Goal: Information Seeking & Learning: Learn about a topic

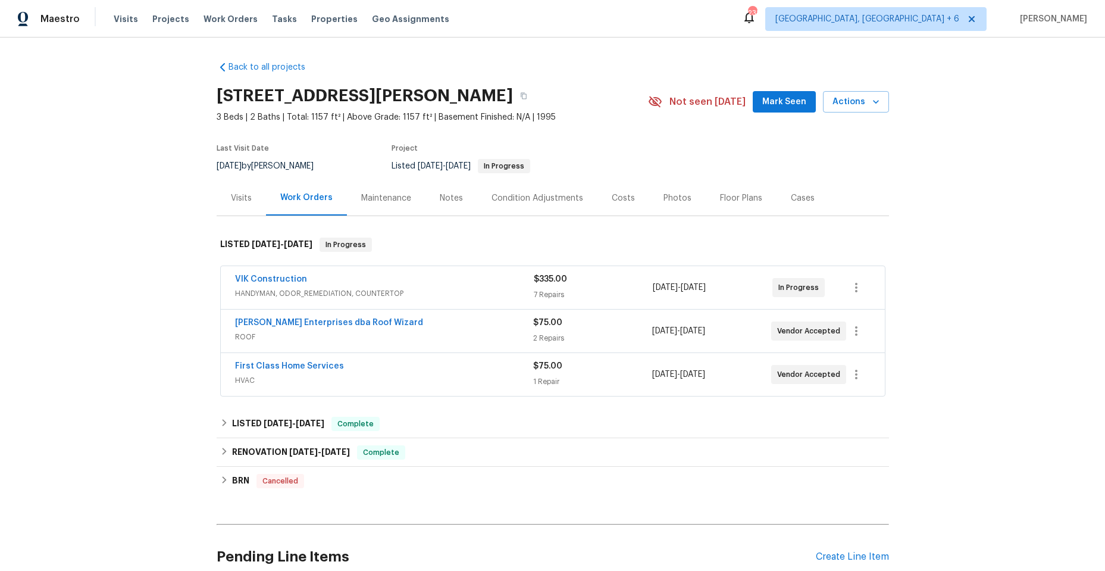
click at [440, 282] on div "VIK Construction" at bounding box center [384, 280] width 299 height 14
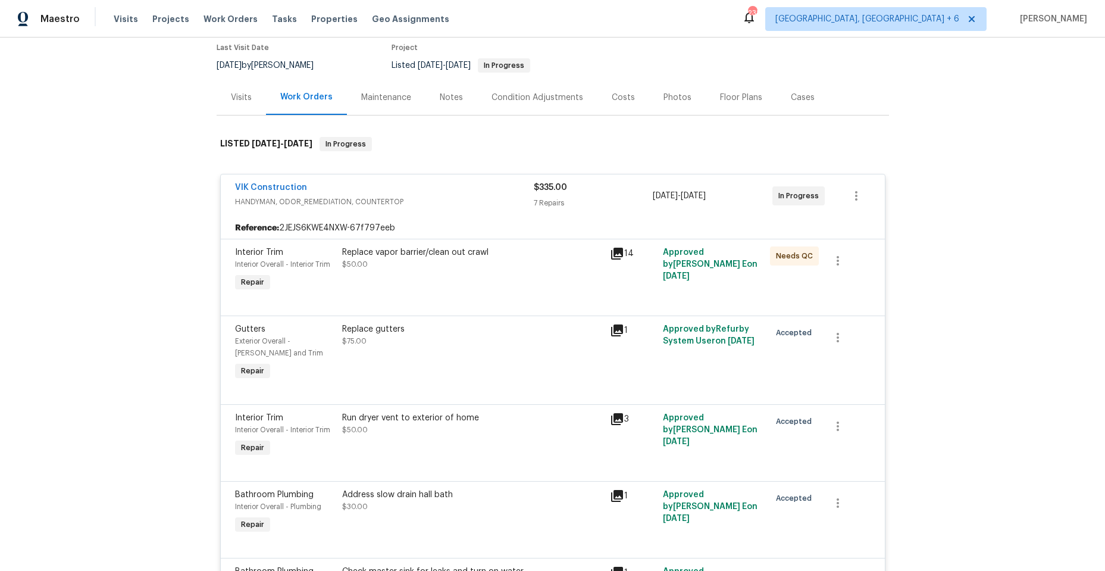
scroll to position [119, 0]
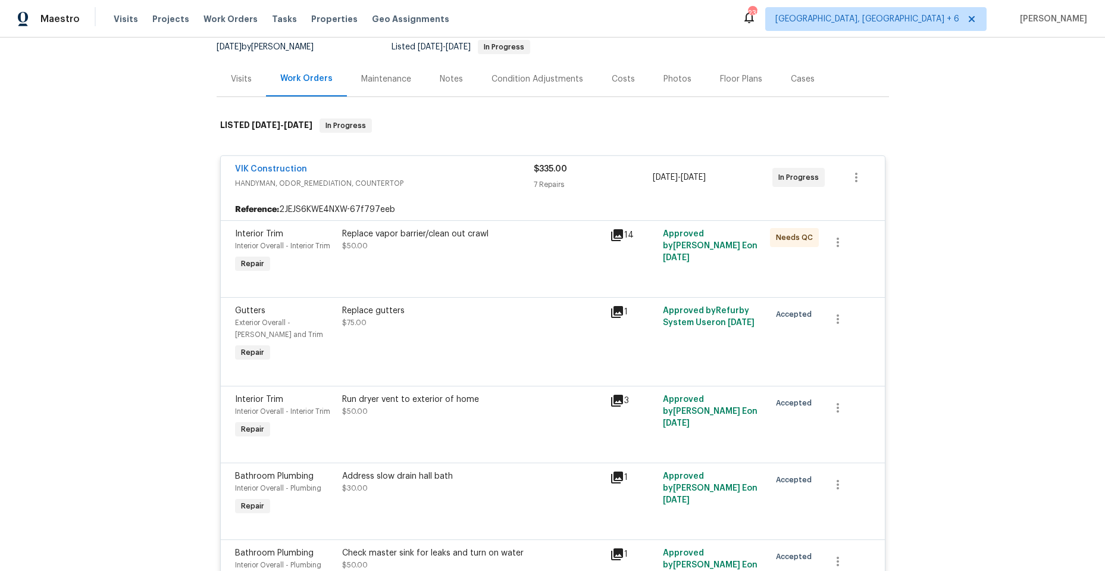
click at [616, 230] on icon at bounding box center [617, 235] width 12 height 12
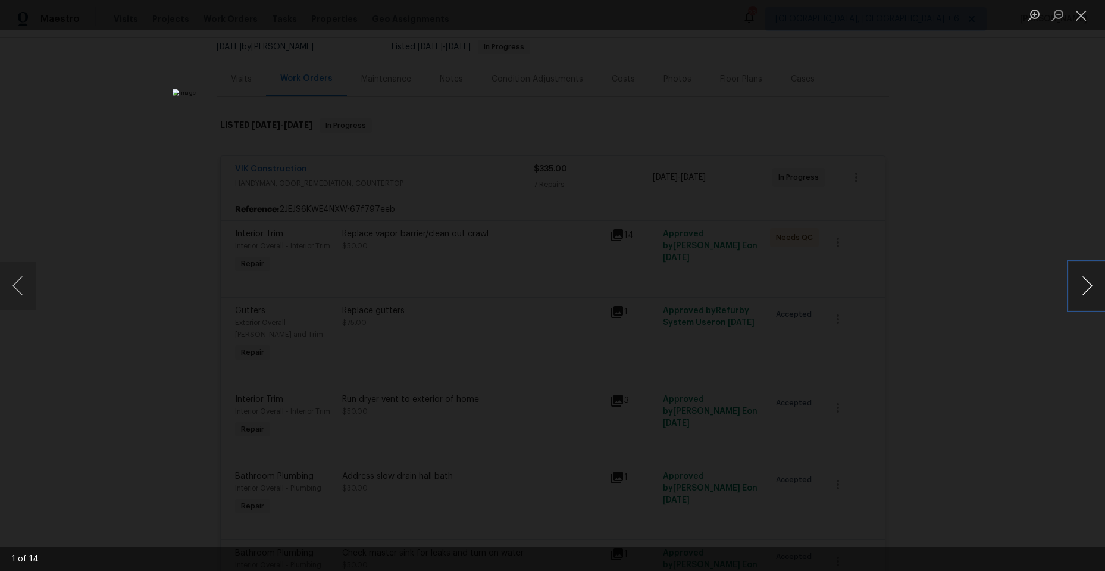
click at [1088, 280] on button "Next image" at bounding box center [1087, 286] width 36 height 48
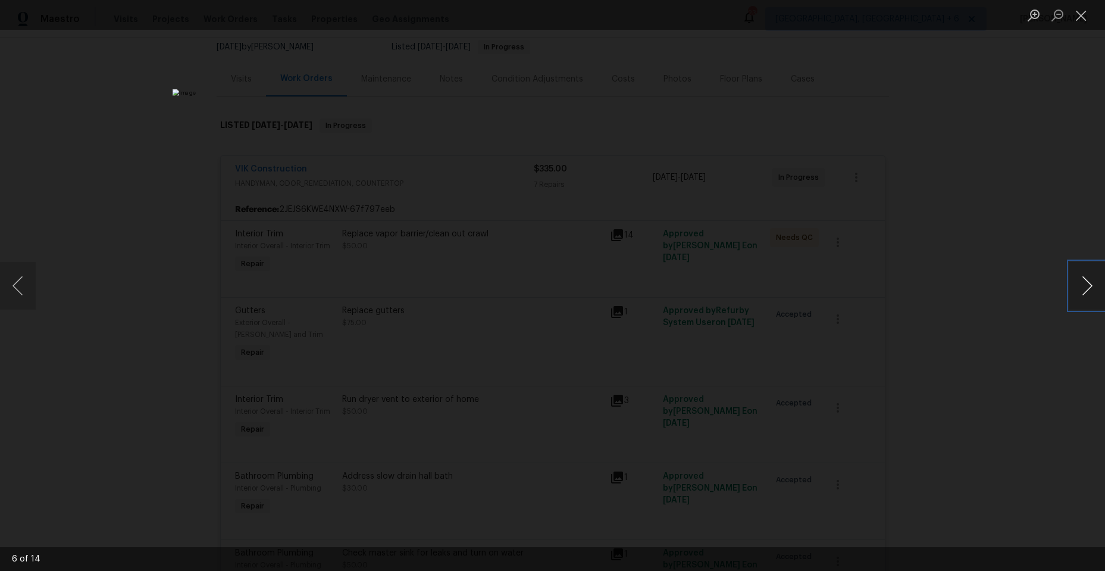
click at [1088, 280] on button "Next image" at bounding box center [1087, 286] width 36 height 48
click at [17, 283] on button "Previous image" at bounding box center [18, 286] width 36 height 48
click at [1086, 280] on button "Next image" at bounding box center [1087, 286] width 36 height 48
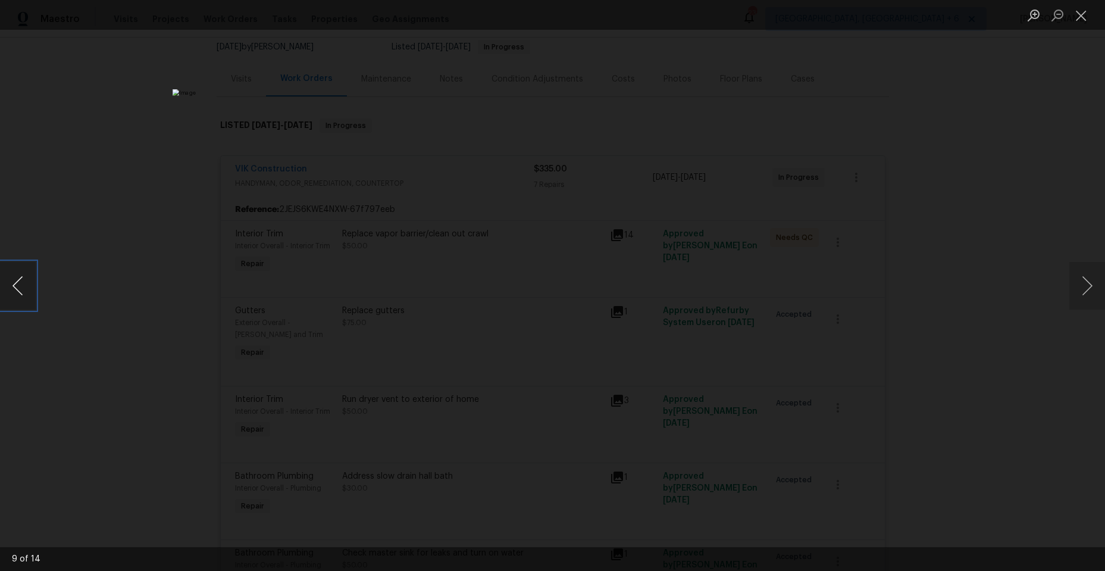
click at [15, 289] on button "Previous image" at bounding box center [18, 286] width 36 height 48
click at [18, 283] on button "Previous image" at bounding box center [18, 286] width 36 height 48
click at [1090, 285] on button "Next image" at bounding box center [1087, 286] width 36 height 48
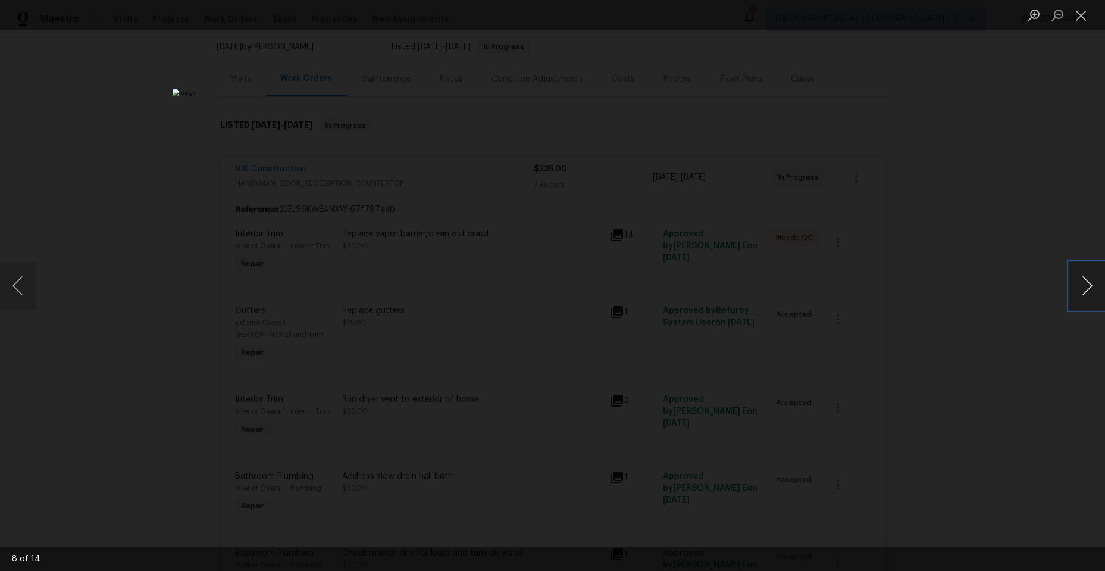
click at [1090, 284] on button "Next image" at bounding box center [1087, 286] width 36 height 48
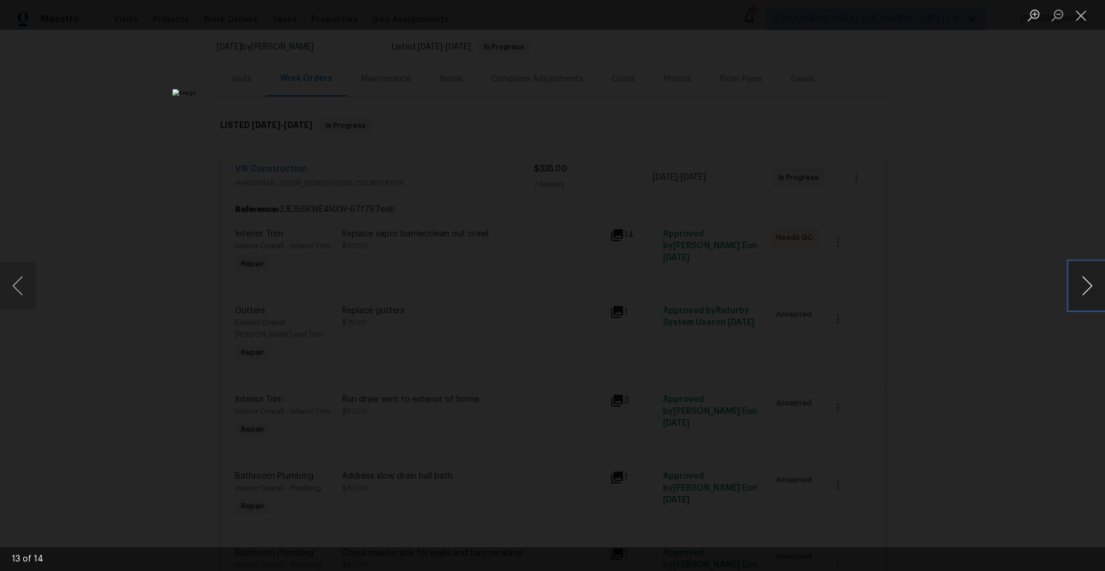
click at [1090, 284] on button "Next image" at bounding box center [1087, 286] width 36 height 48
click at [1086, 293] on button "Next image" at bounding box center [1087, 286] width 36 height 48
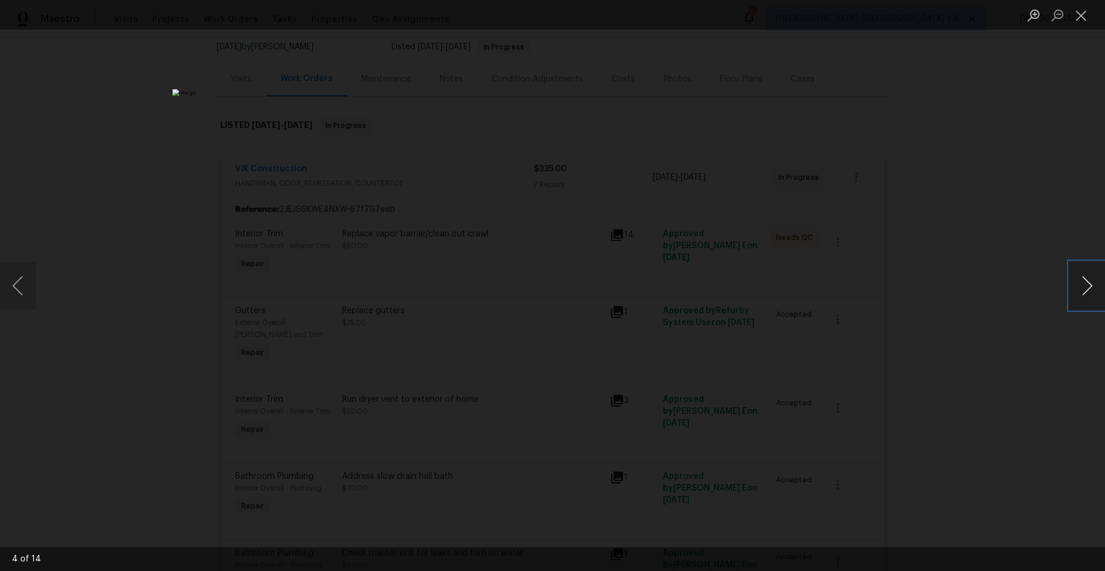
click at [1085, 293] on button "Next image" at bounding box center [1087, 286] width 36 height 48
click at [1085, 289] on button "Next image" at bounding box center [1087, 286] width 36 height 48
click at [1079, 14] on button "Close lightbox" at bounding box center [1081, 15] width 24 height 21
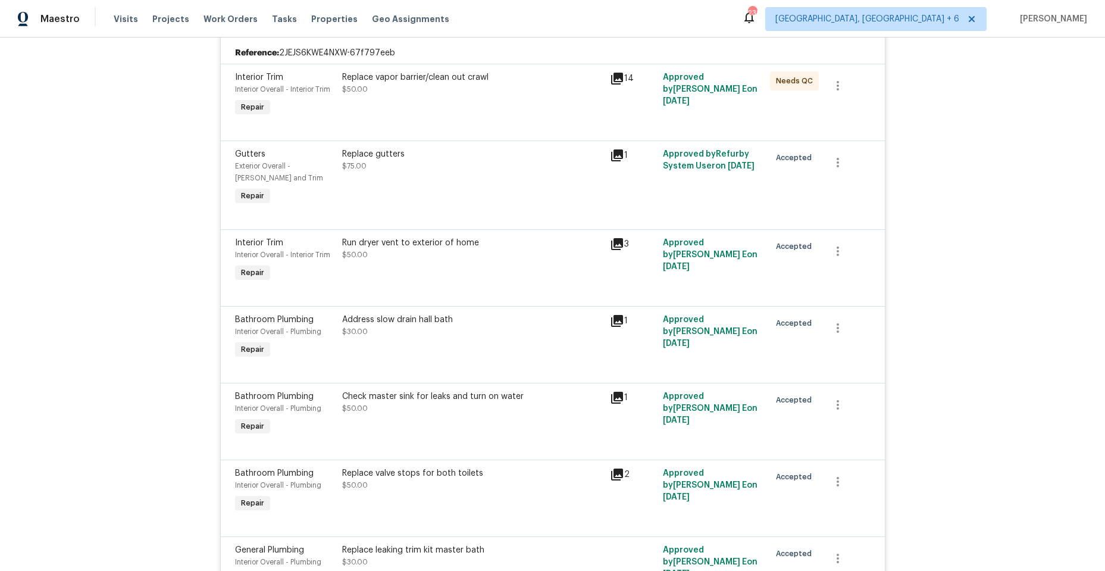
scroll to position [297, 0]
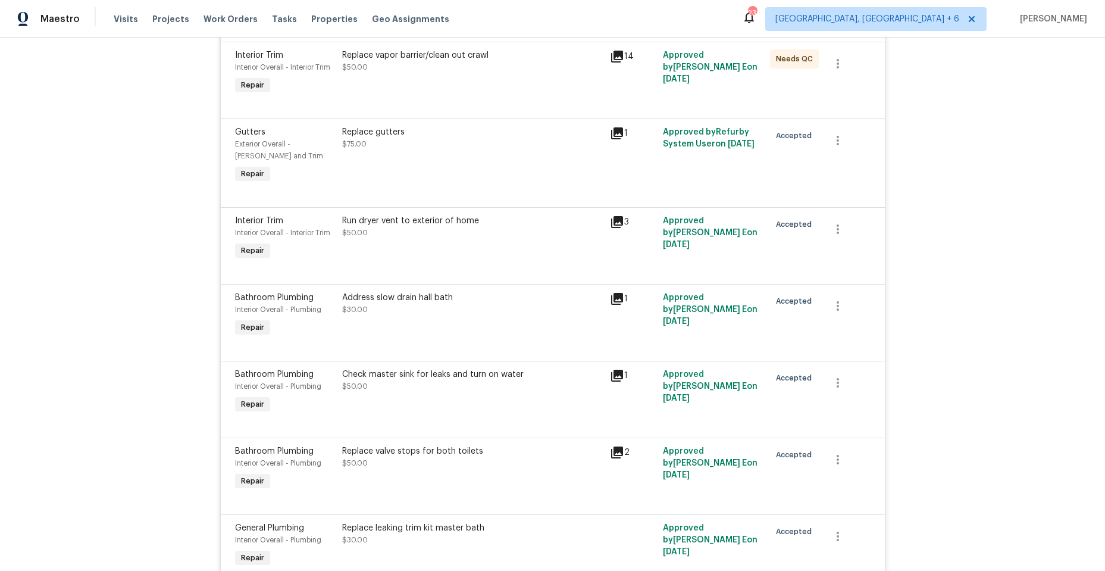
click at [477, 149] on div "Replace gutters $75.00" at bounding box center [472, 138] width 261 height 24
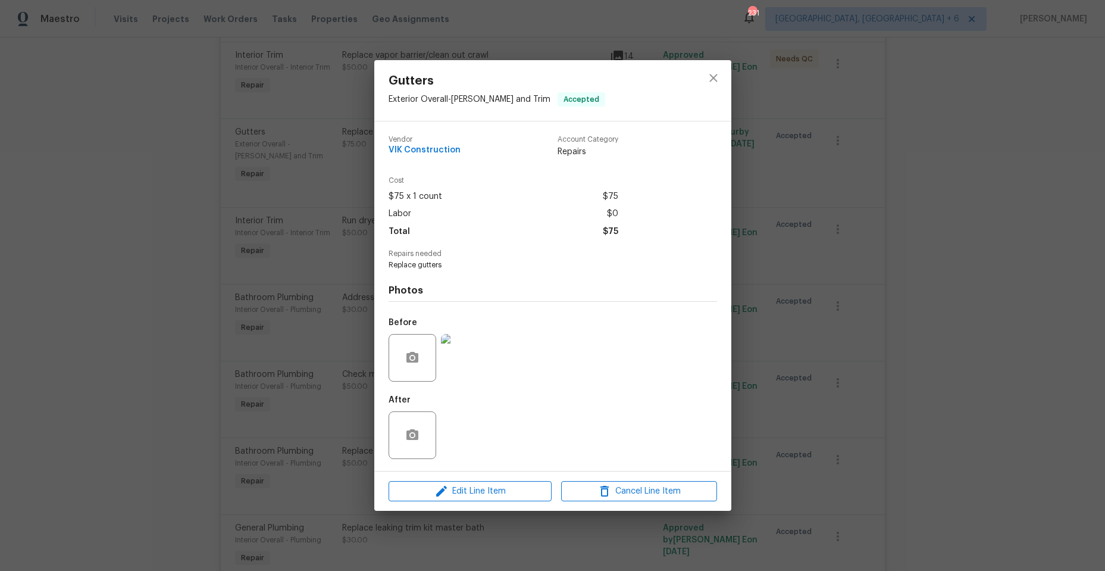
click at [465, 351] on img at bounding box center [465, 358] width 48 height 48
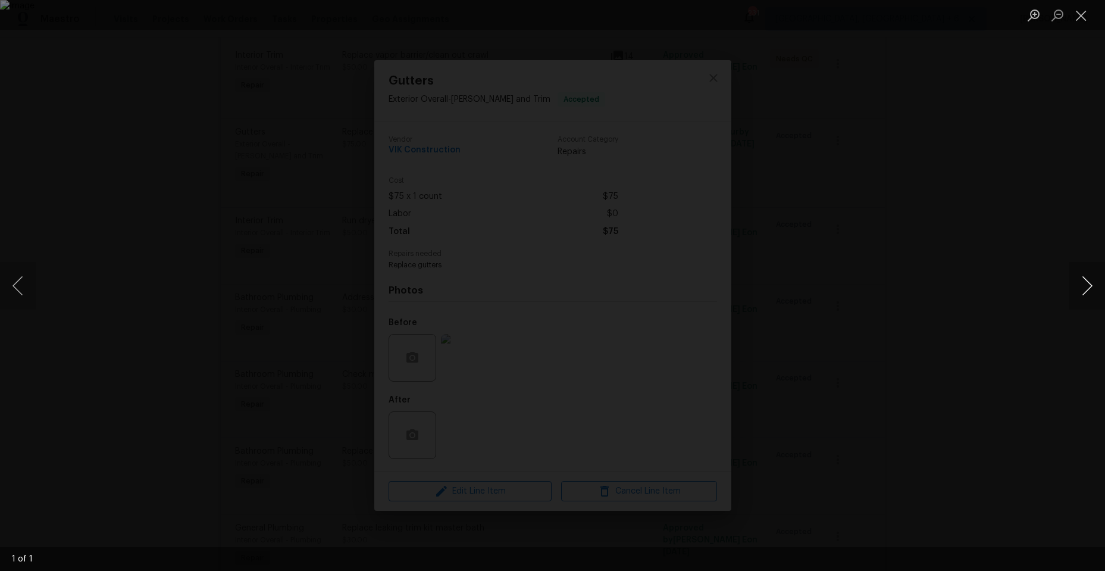
click at [1088, 286] on button "Next image" at bounding box center [1087, 286] width 36 height 48
click at [1086, 286] on button "Next image" at bounding box center [1087, 286] width 36 height 48
click at [20, 293] on button "Previous image" at bounding box center [18, 286] width 36 height 48
click at [1079, 17] on button "Close lightbox" at bounding box center [1081, 15] width 24 height 21
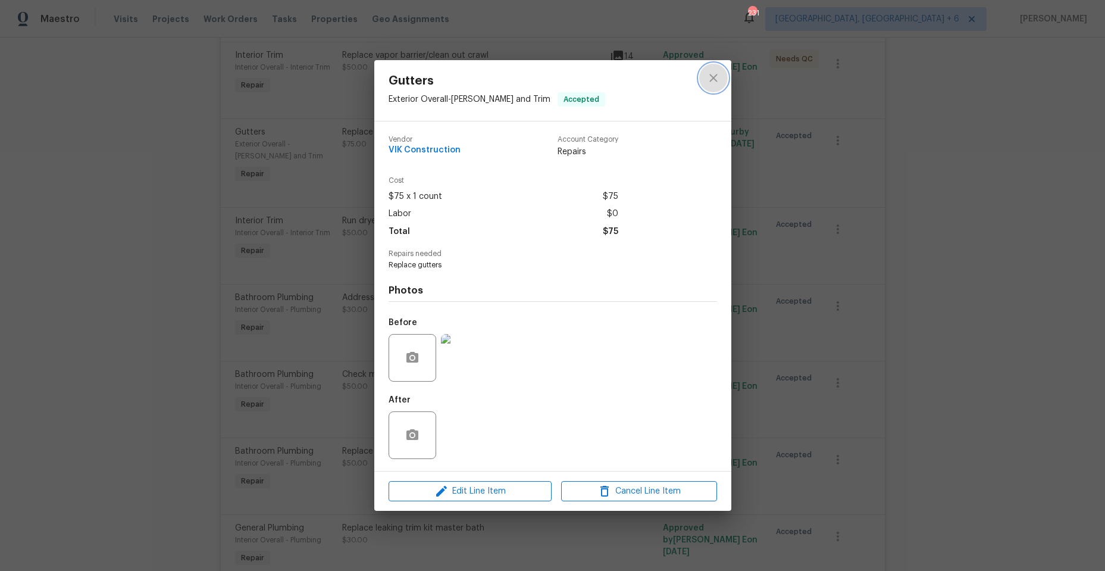
click at [710, 71] on icon "close" at bounding box center [713, 78] width 14 height 14
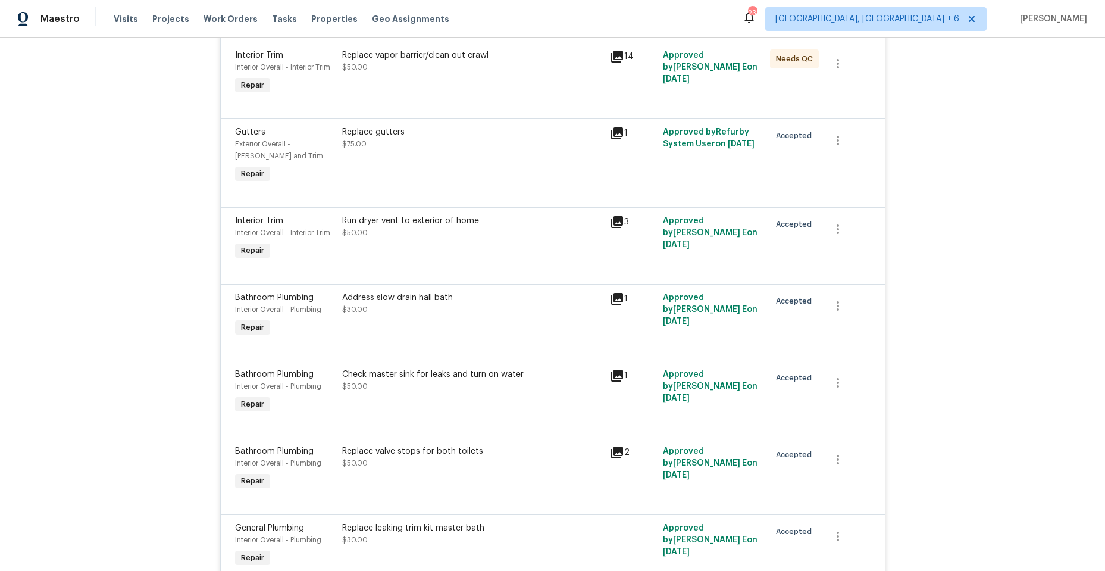
click at [531, 248] on div "Run dryer vent to exterior of home $50.00" at bounding box center [473, 238] width 268 height 55
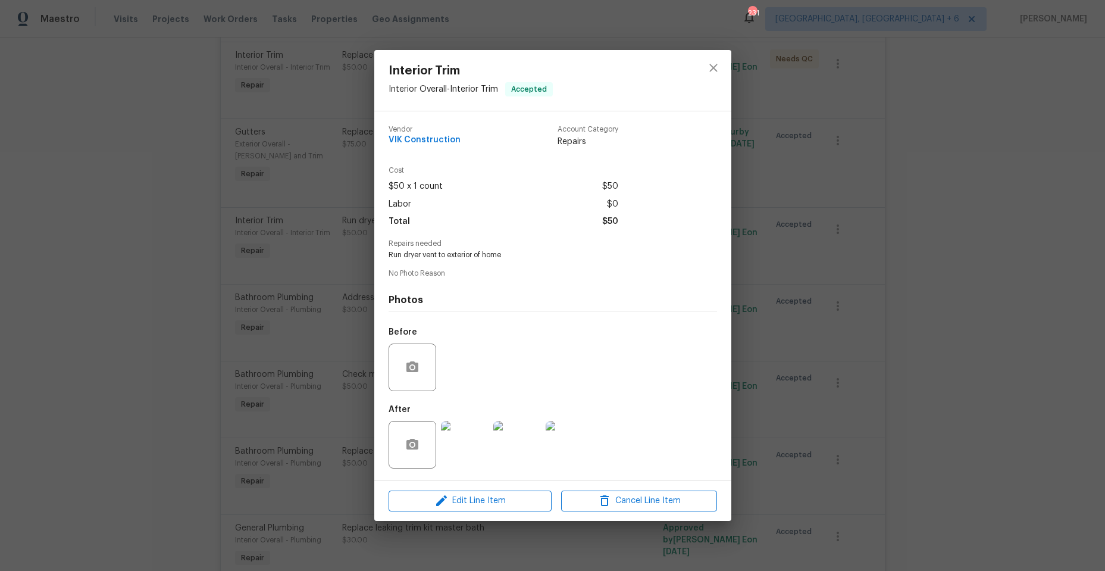
click at [455, 436] on img at bounding box center [465, 445] width 48 height 48
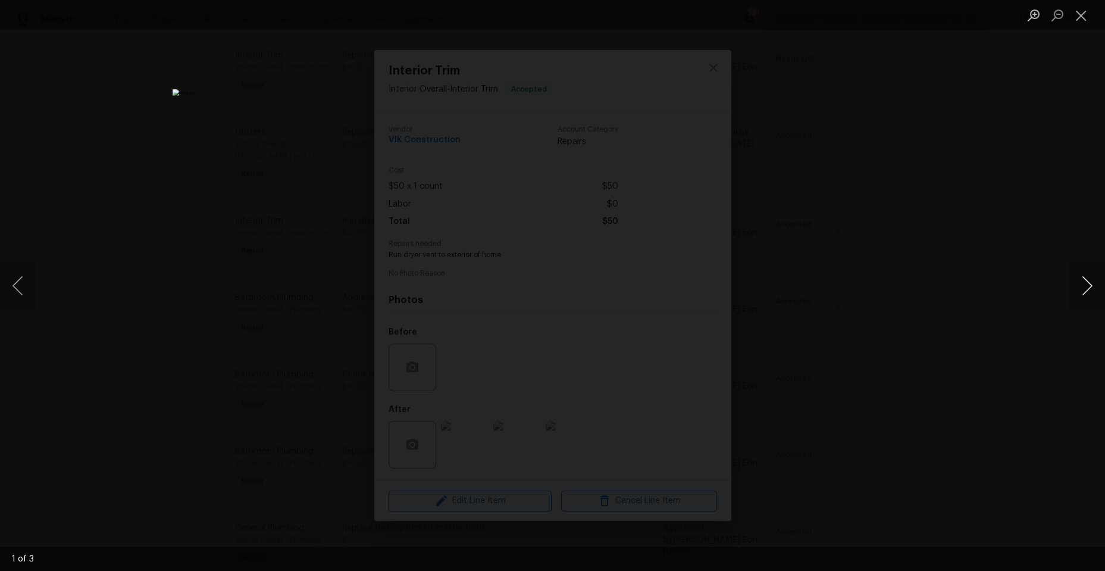
click at [1088, 283] on button "Next image" at bounding box center [1087, 286] width 36 height 48
click at [1080, 17] on button "Close lightbox" at bounding box center [1081, 15] width 24 height 21
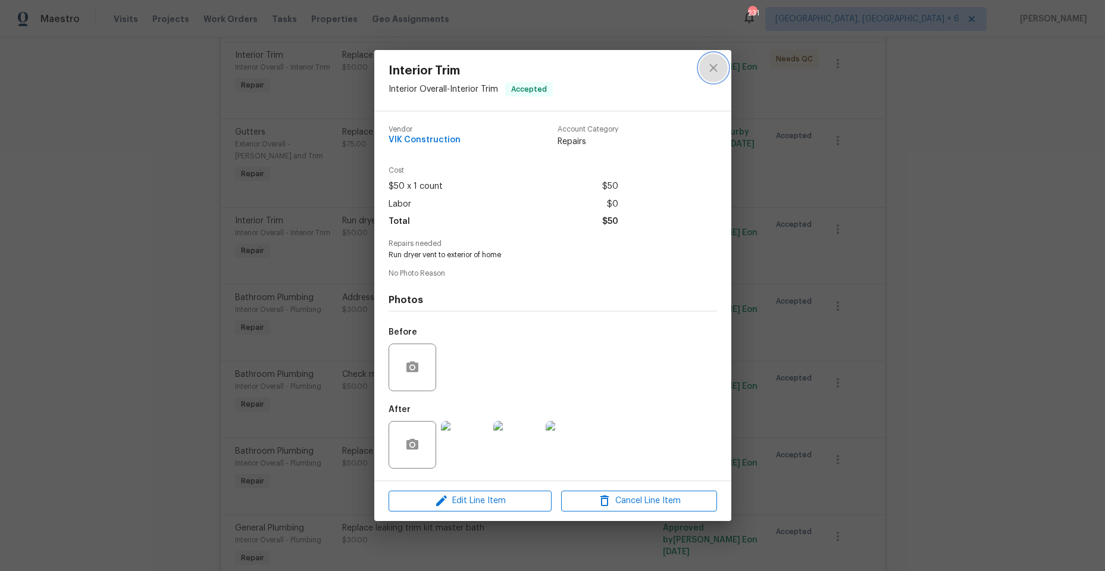
click at [713, 62] on icon "close" at bounding box center [713, 68] width 14 height 14
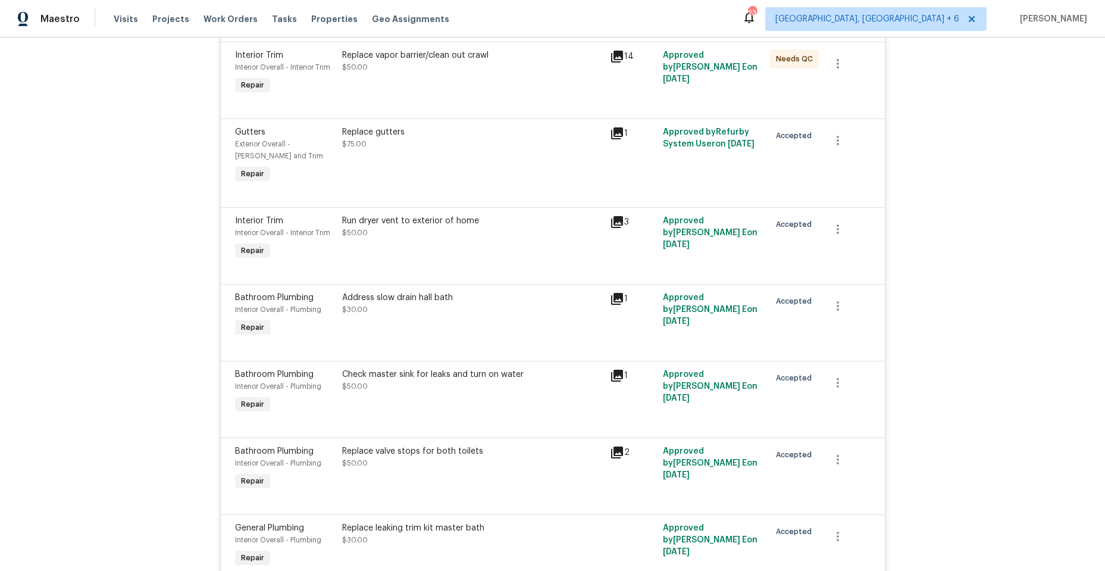
click at [519, 327] on div "Address slow drain hall bath $30.00" at bounding box center [473, 315] width 268 height 55
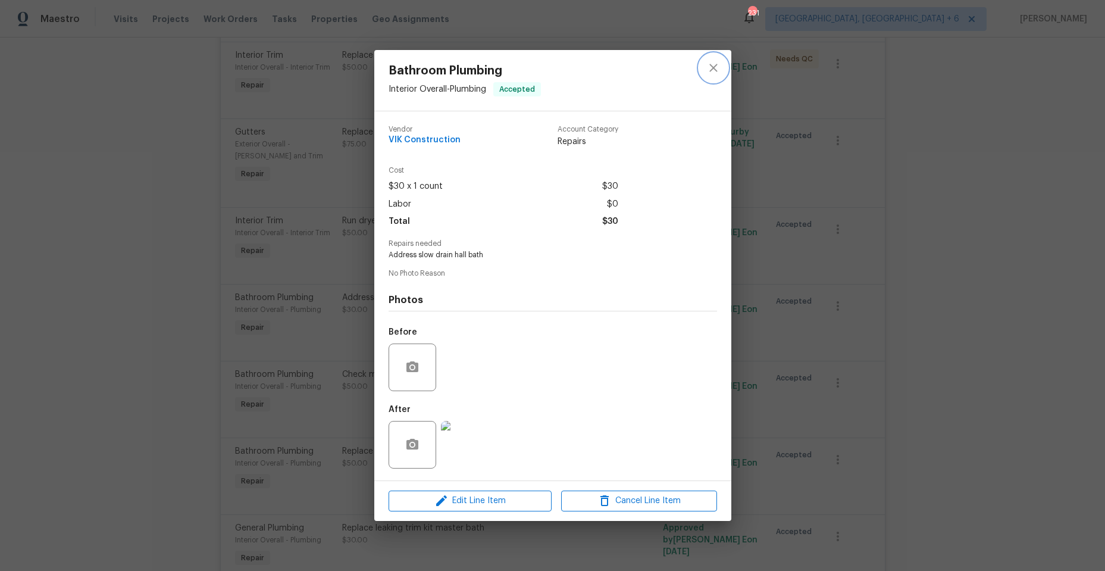
click at [713, 63] on icon "close" at bounding box center [713, 68] width 14 height 14
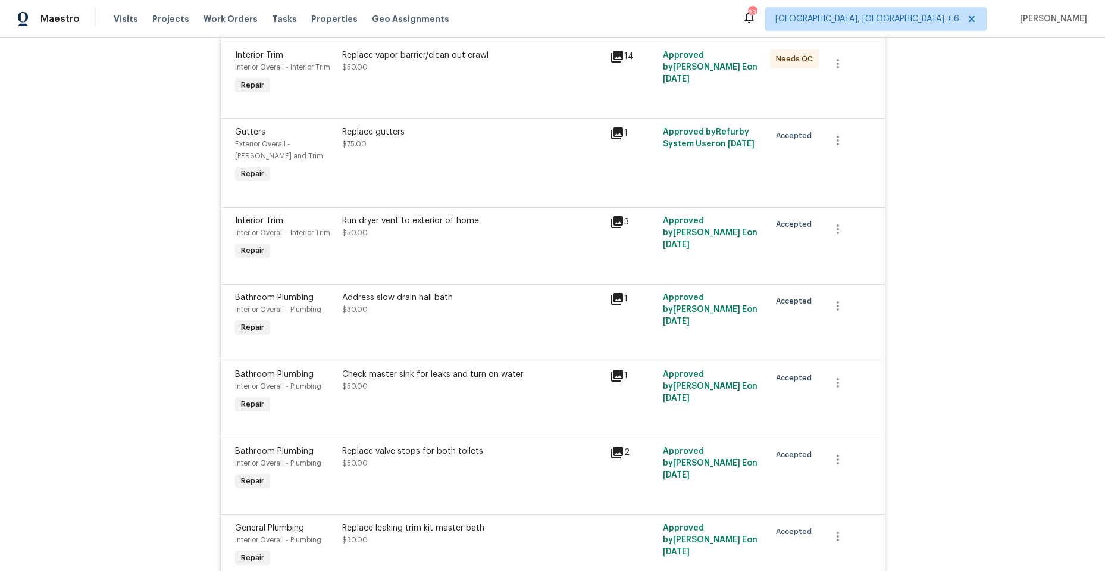
click at [615, 296] on icon at bounding box center [617, 299] width 12 height 12
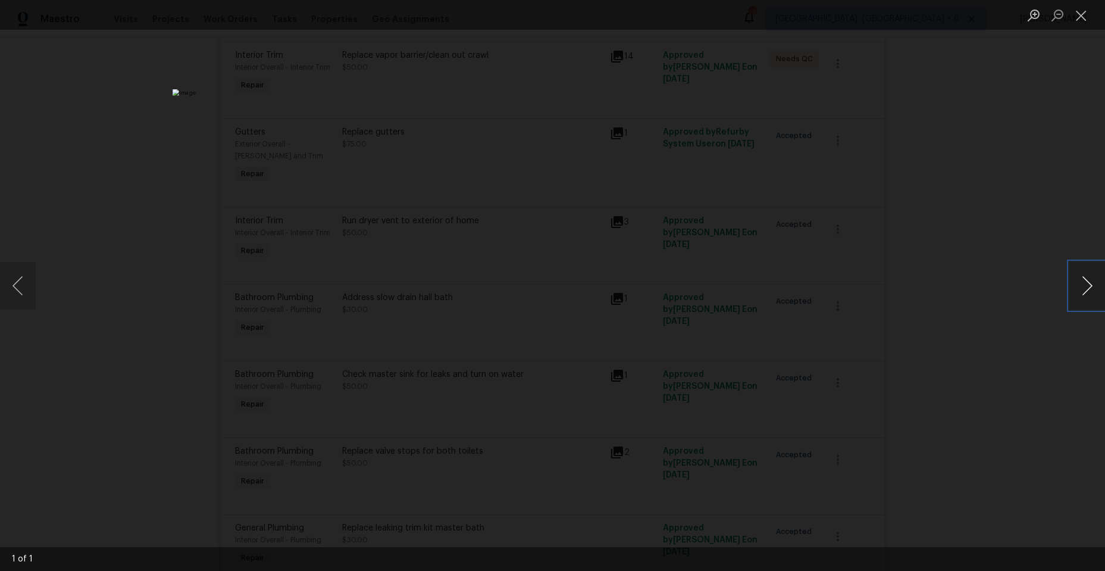
click at [1085, 284] on button "Next image" at bounding box center [1087, 286] width 36 height 48
click at [1077, 14] on button "Close lightbox" at bounding box center [1081, 15] width 24 height 21
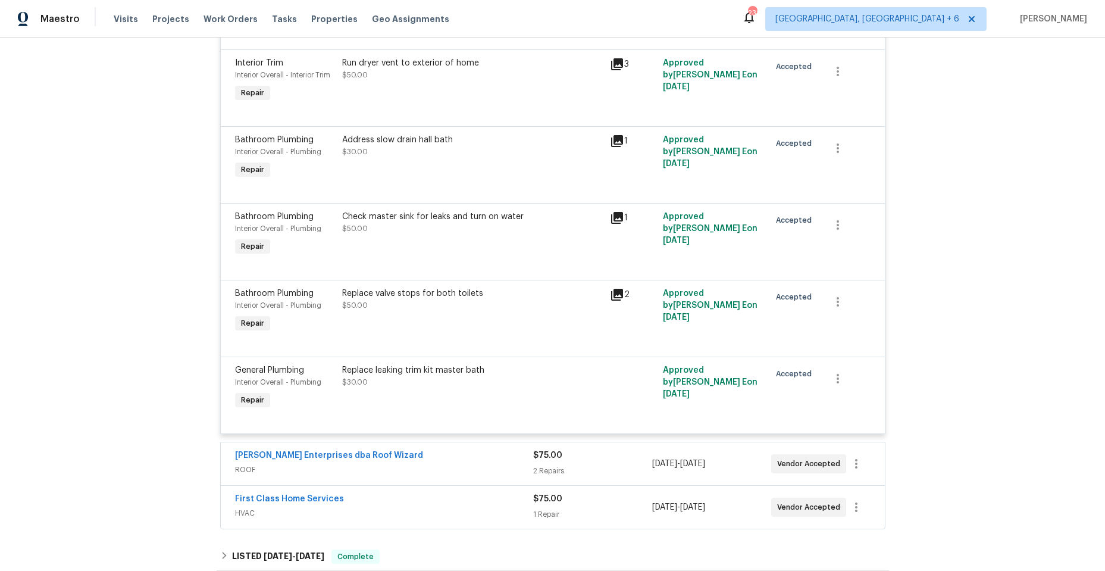
scroll to position [476, 0]
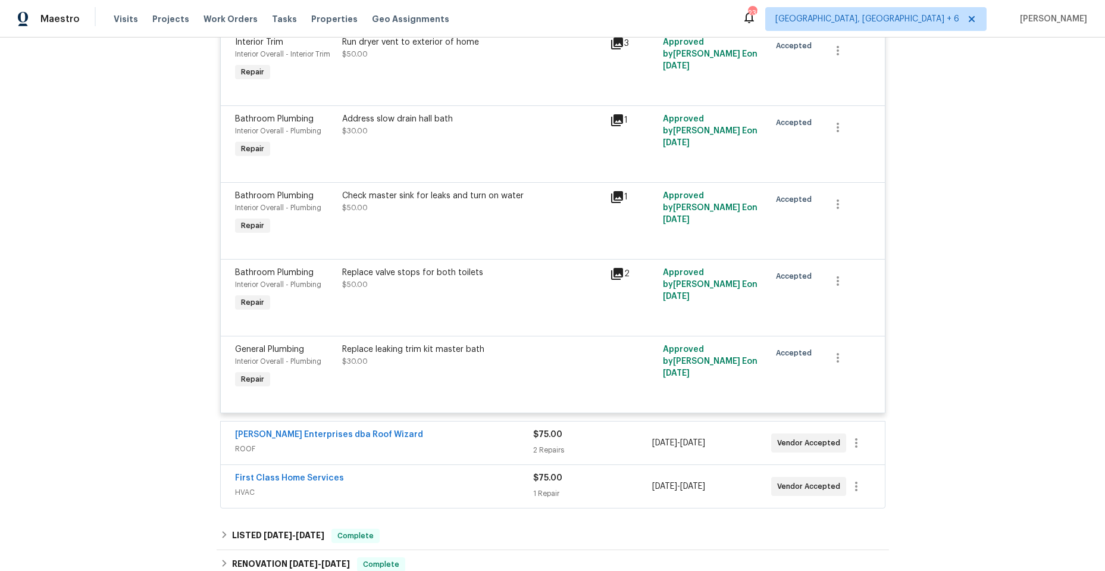
click at [611, 199] on icon at bounding box center [617, 197] width 14 height 14
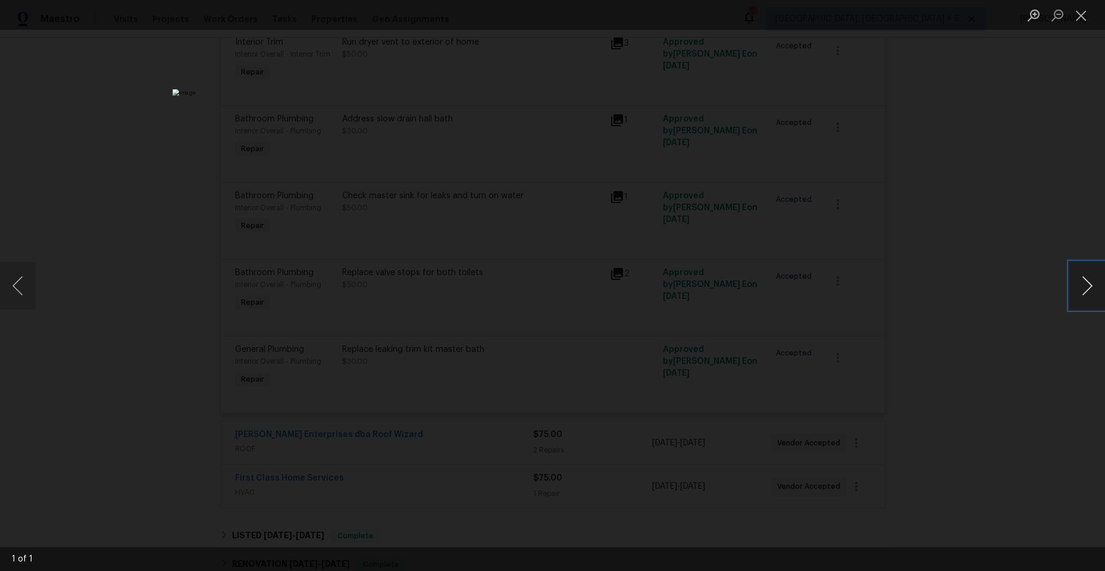
click at [1088, 292] on button "Next image" at bounding box center [1087, 286] width 36 height 48
click at [1082, 16] on button "Close lightbox" at bounding box center [1081, 15] width 24 height 21
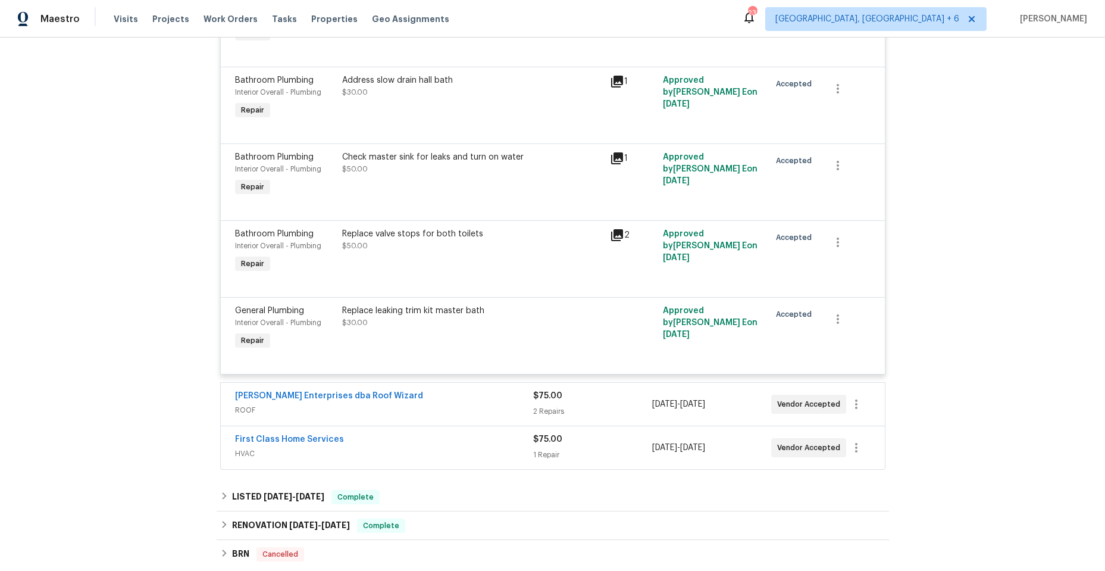
scroll to position [535, 0]
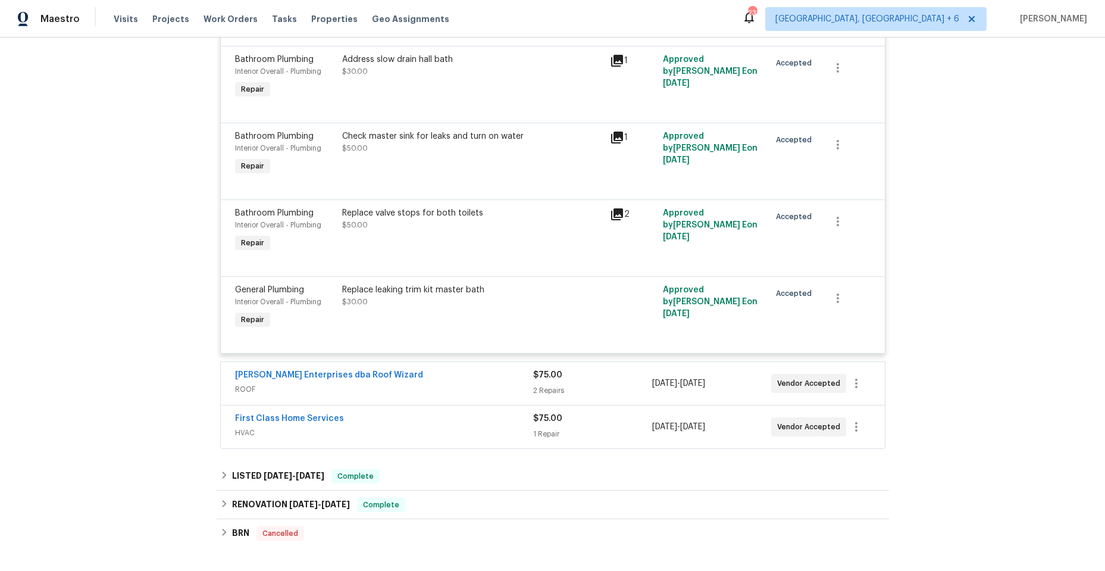
click at [615, 215] on icon at bounding box center [617, 214] width 14 height 14
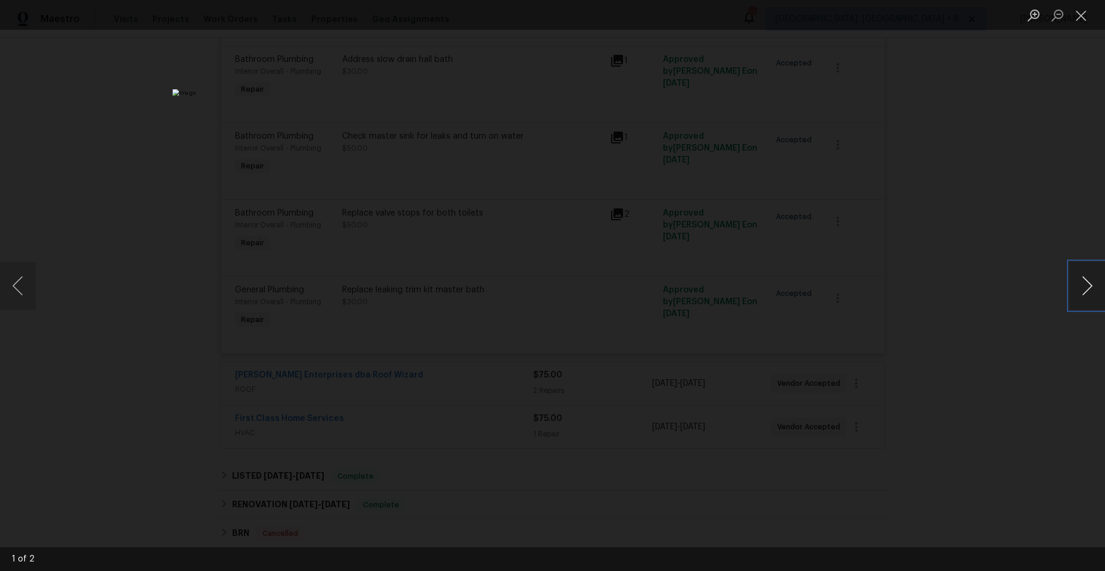
click at [1086, 278] on button "Next image" at bounding box center [1087, 286] width 36 height 48
click at [1079, 281] on button "Next image" at bounding box center [1087, 286] width 36 height 48
click at [1081, 24] on button "Close lightbox" at bounding box center [1081, 15] width 24 height 21
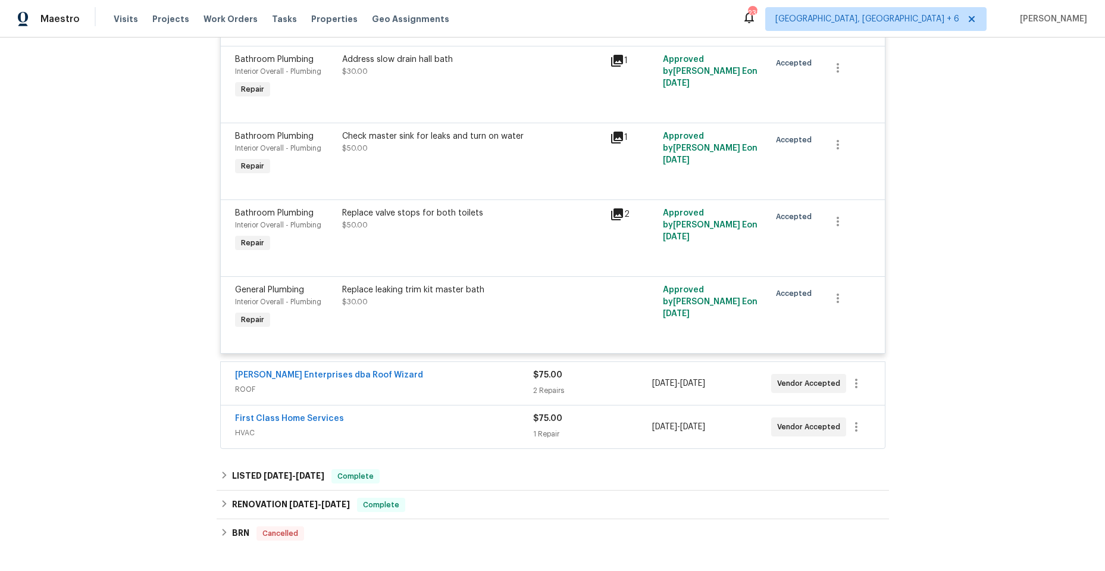
click at [526, 234] on div "Replace valve stops for both toilets $50.00" at bounding box center [473, 230] width 268 height 55
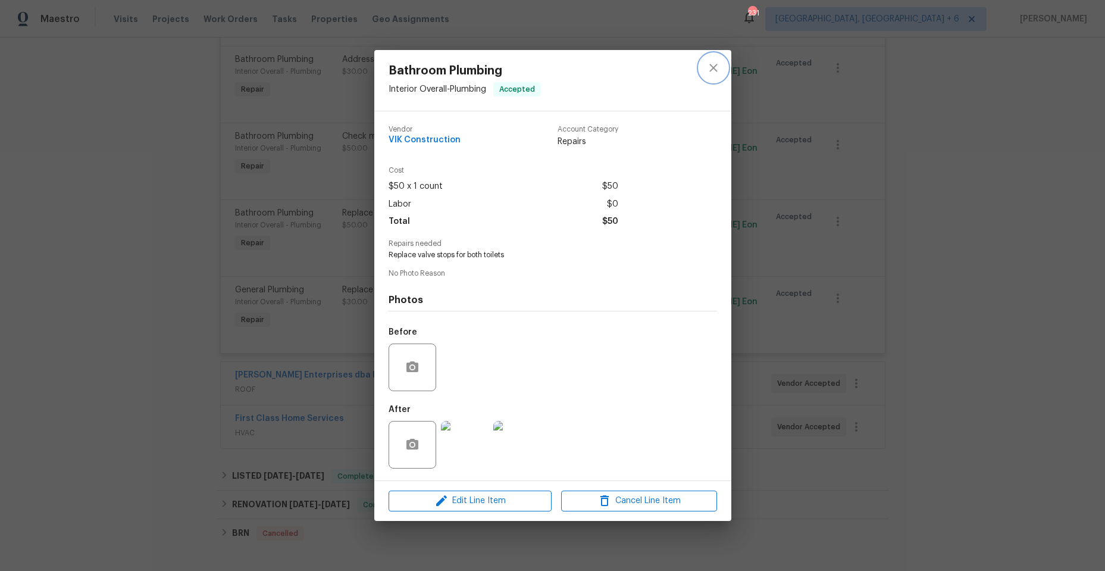
click at [711, 64] on icon "close" at bounding box center [713, 68] width 14 height 14
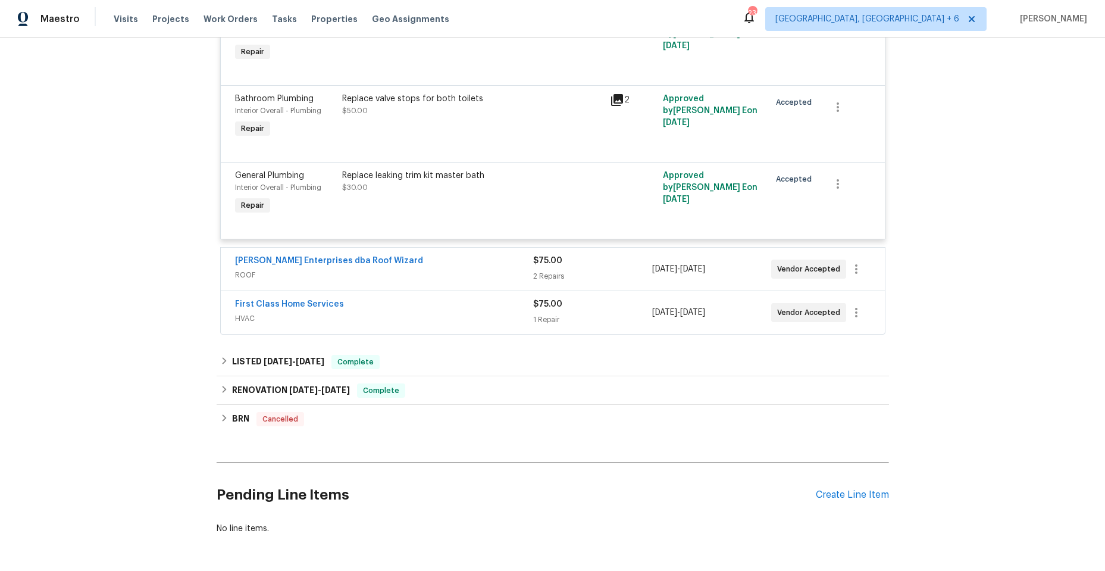
scroll to position [703, 0]
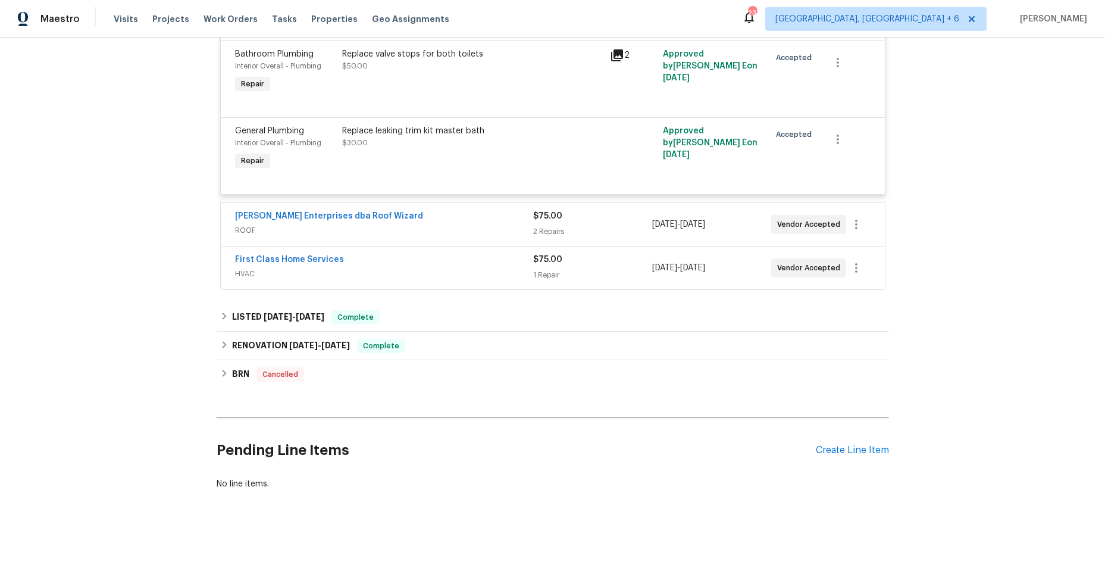
click at [477, 224] on span "ROOF" at bounding box center [384, 230] width 298 height 12
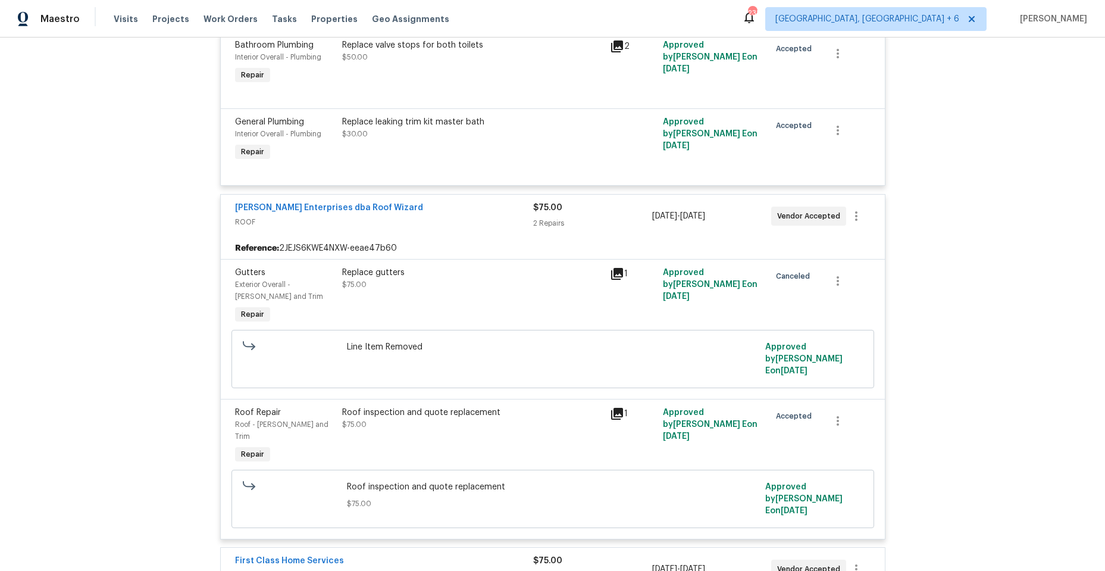
click at [612, 276] on icon at bounding box center [617, 274] width 12 height 12
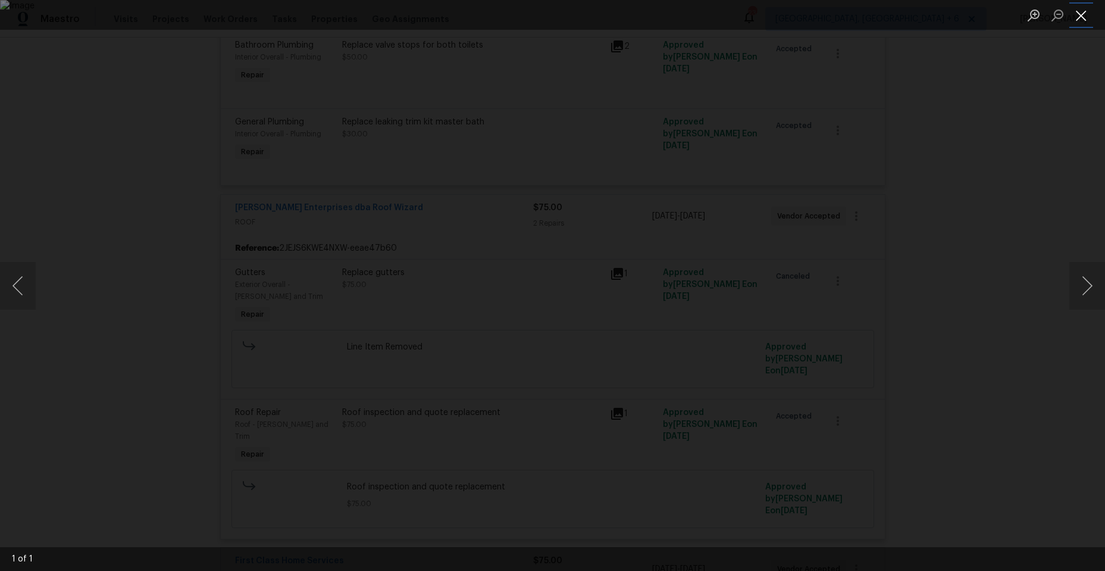
click at [1079, 11] on button "Close lightbox" at bounding box center [1081, 15] width 24 height 21
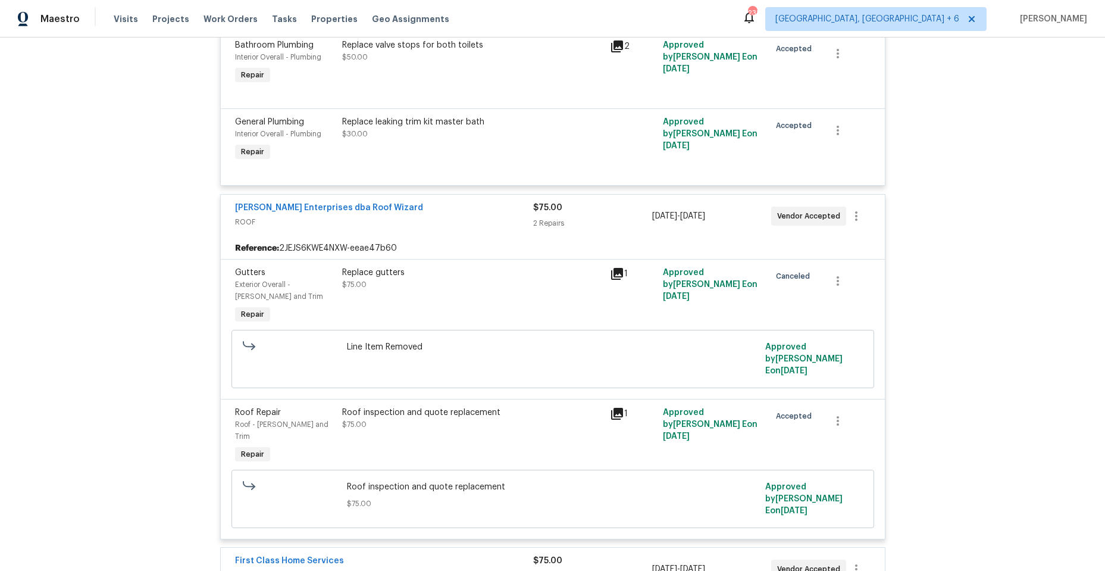
scroll to position [763, 0]
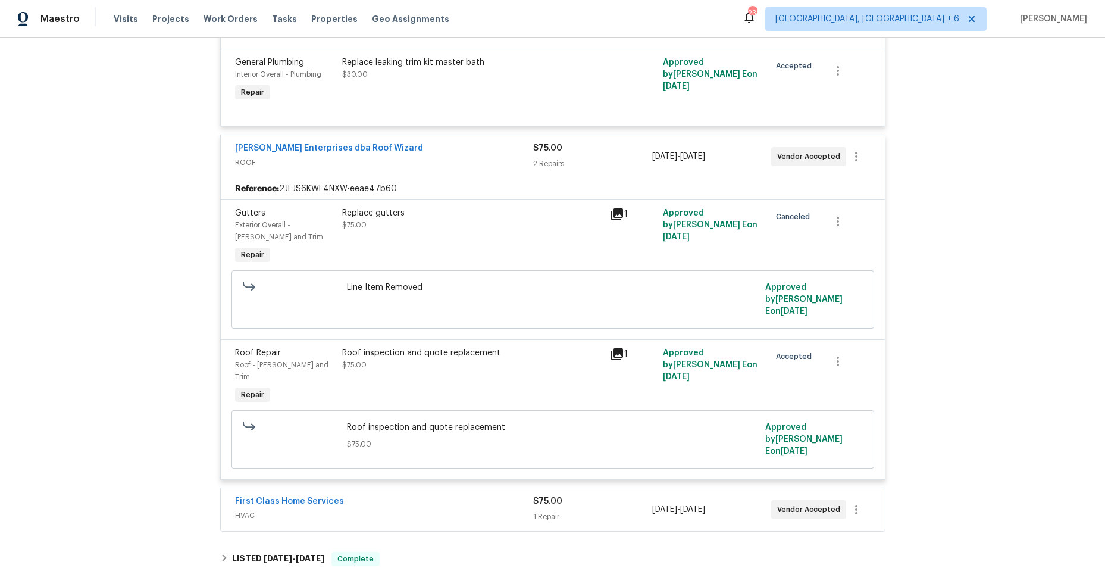
click at [613, 347] on icon at bounding box center [617, 354] width 14 height 14
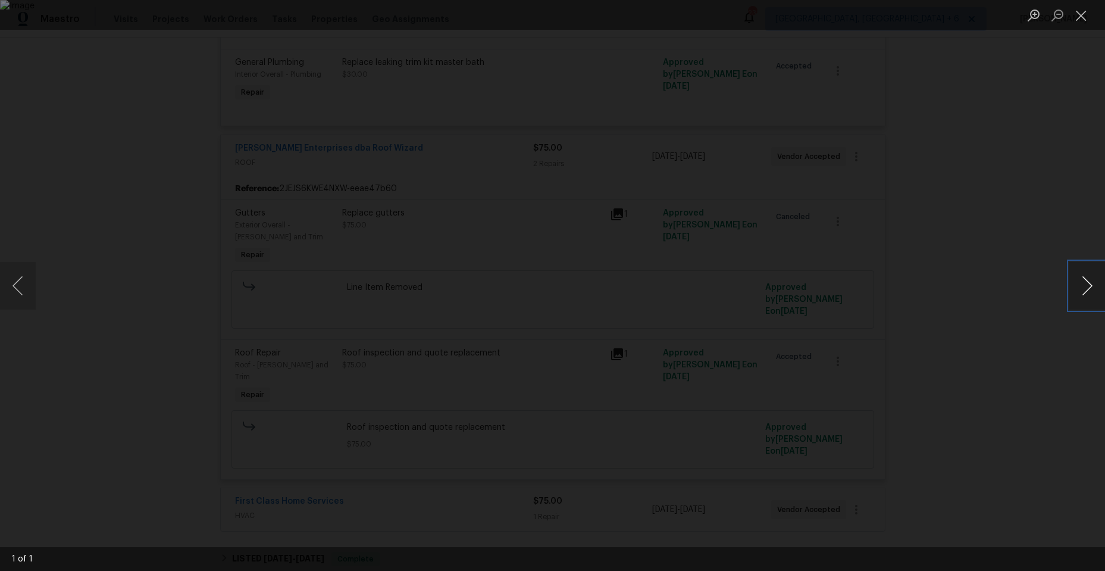
click at [1088, 284] on button "Next image" at bounding box center [1087, 286] width 36 height 48
click at [1084, 19] on button "Close lightbox" at bounding box center [1081, 15] width 24 height 21
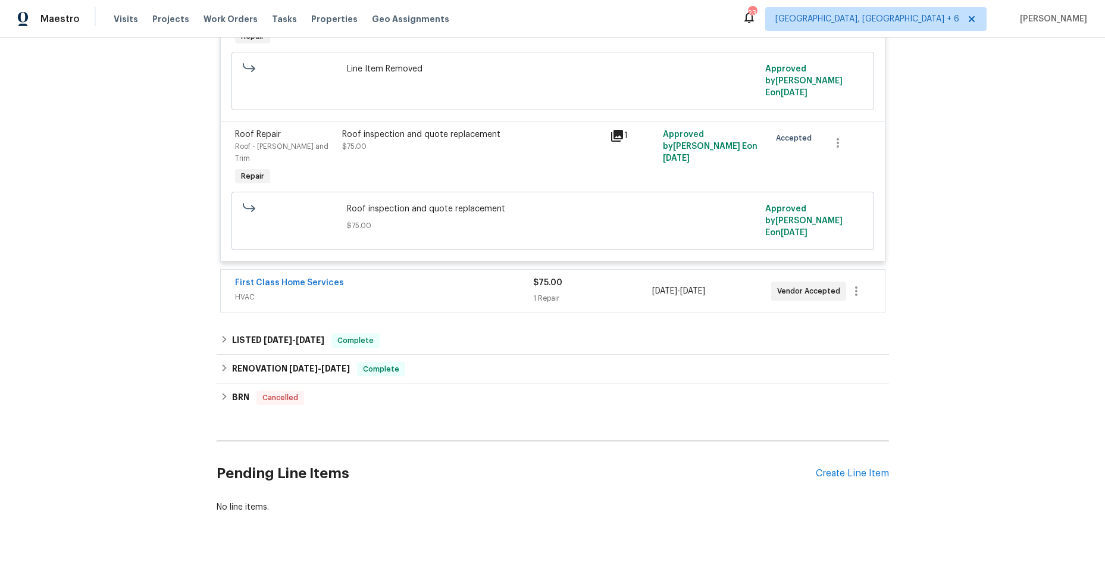
scroll to position [982, 0]
click at [433, 290] on span "HVAC" at bounding box center [384, 296] width 298 height 12
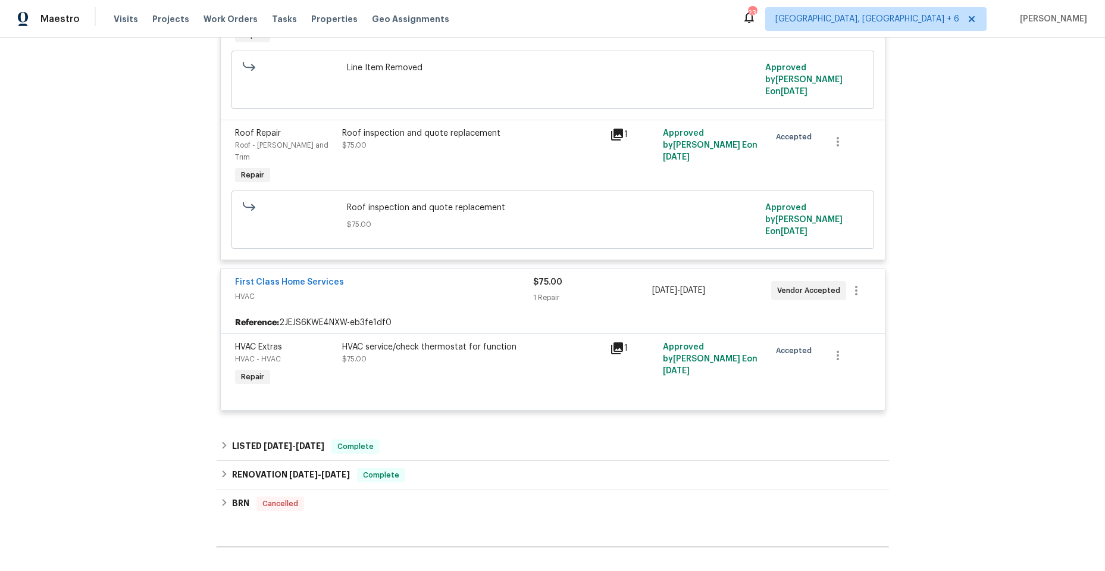
click at [612, 342] on icon at bounding box center [617, 348] width 12 height 12
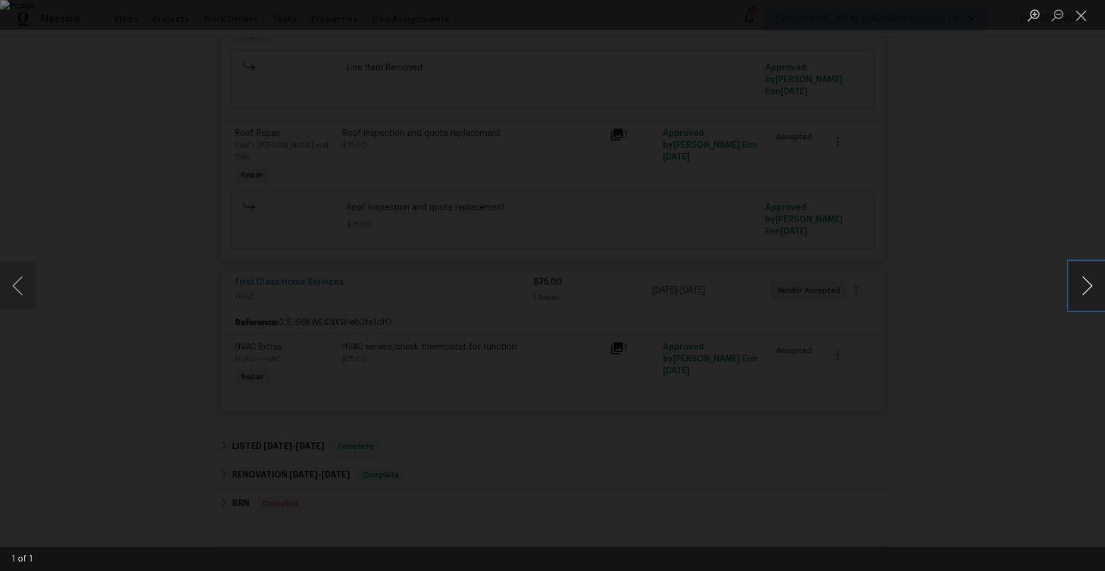
click at [1095, 284] on button "Next image" at bounding box center [1087, 286] width 36 height 48
click at [1083, 18] on button "Close lightbox" at bounding box center [1081, 15] width 24 height 21
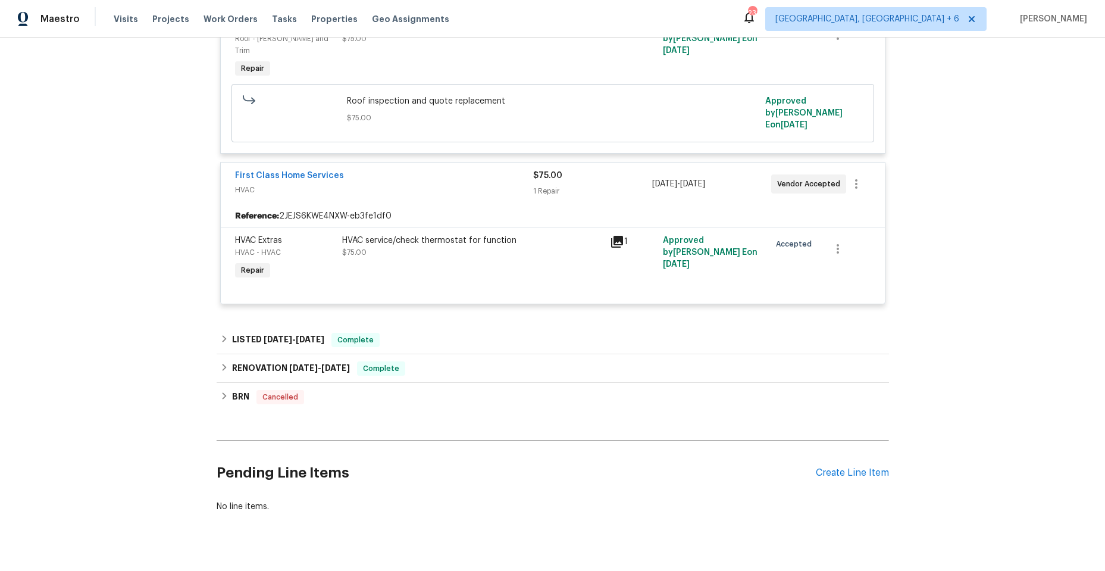
scroll to position [1089, 0]
click at [220, 362] on icon at bounding box center [224, 366] width 8 height 8
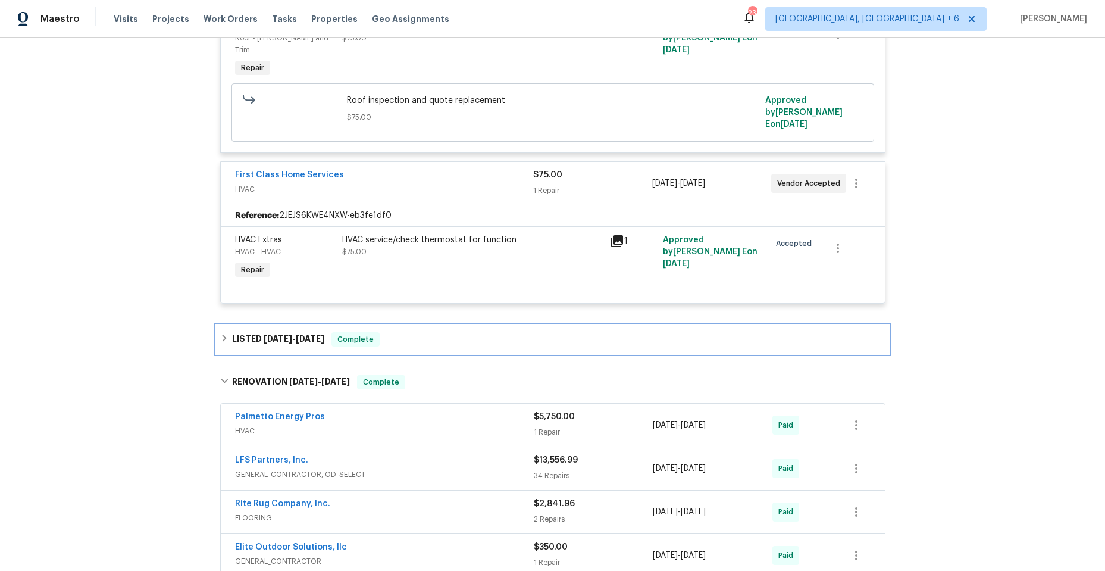
click at [220, 332] on div "LISTED [DATE] - [DATE] Complete" at bounding box center [552, 339] width 665 height 14
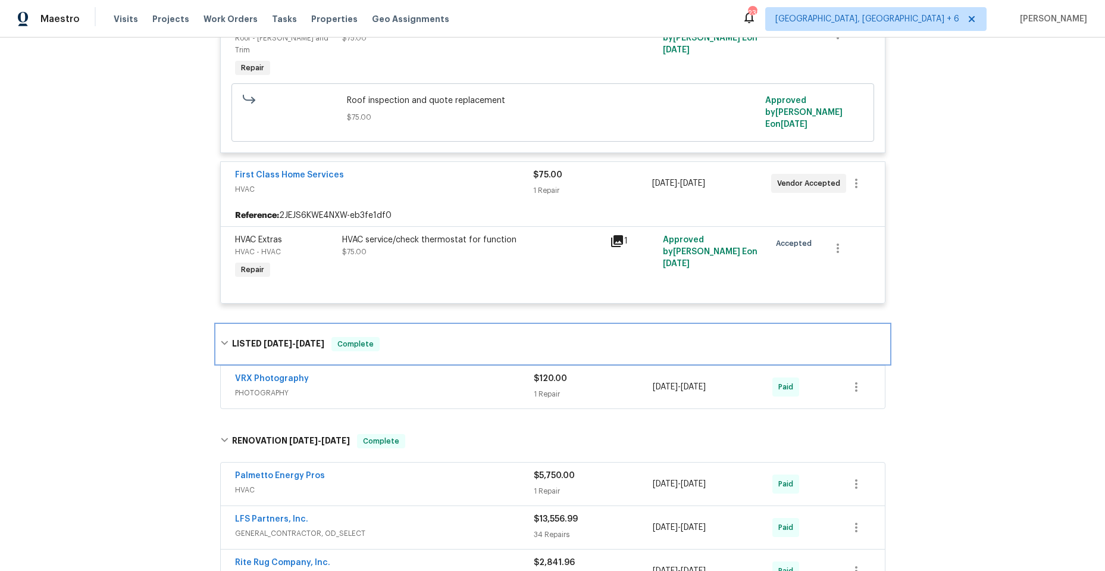
click at [218, 325] on div "LISTED [DATE] - [DATE] Complete" at bounding box center [553, 344] width 672 height 38
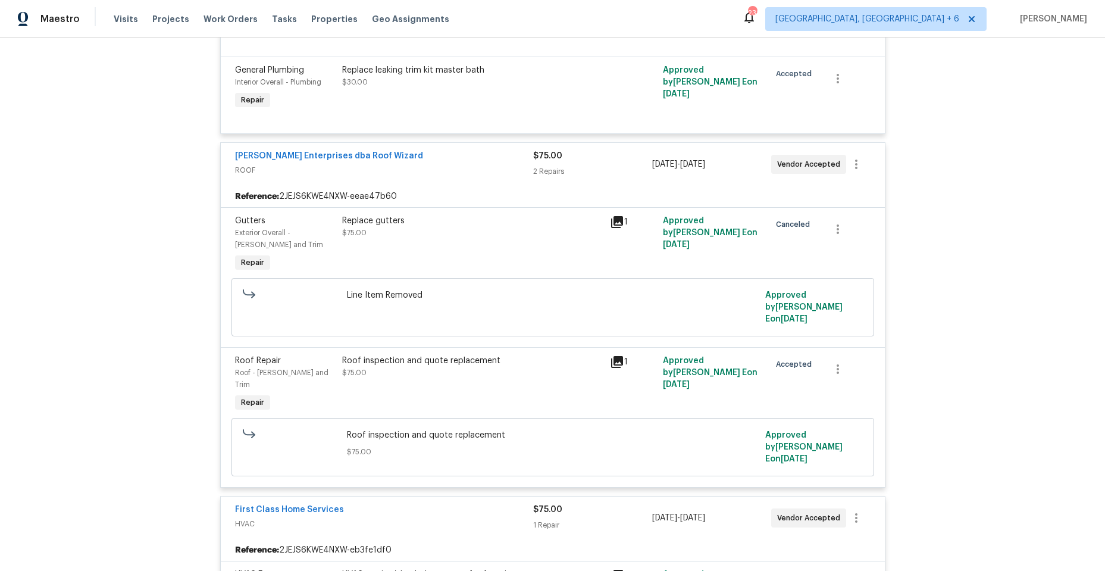
scroll to position [503, 0]
